Goal: Information Seeking & Learning: Learn about a topic

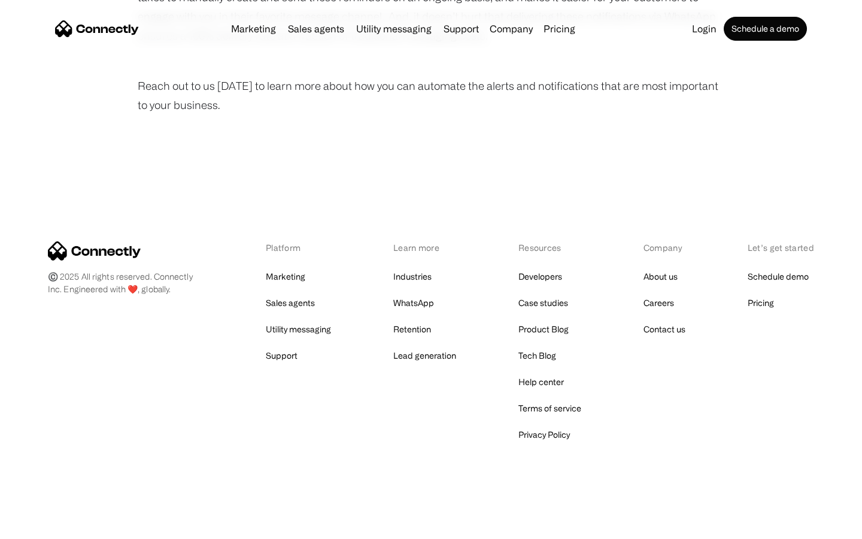
scroll to position [806, 0]
